Goal: Find specific page/section: Find specific page/section

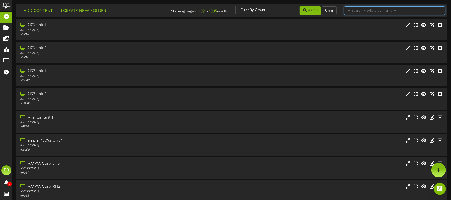
drag, startPoint x: 392, startPoint y: 11, endPoint x: 388, endPoint y: 12, distance: 4.1
click at [392, 11] on input "text" at bounding box center [394, 10] width 101 height 9
type input "42763"
